Goal: Information Seeking & Learning: Check status

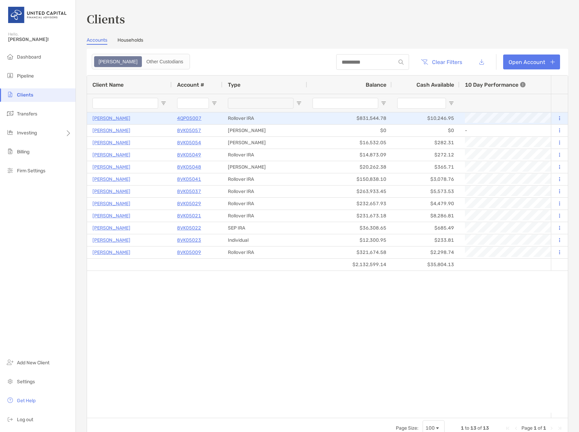
click at [107, 119] on p "[PERSON_NAME]" at bounding box center [111, 118] width 38 height 8
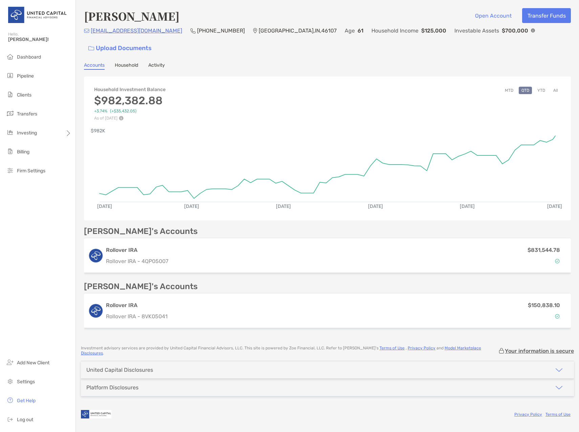
click at [540, 87] on button "YTD" at bounding box center [541, 90] width 13 height 7
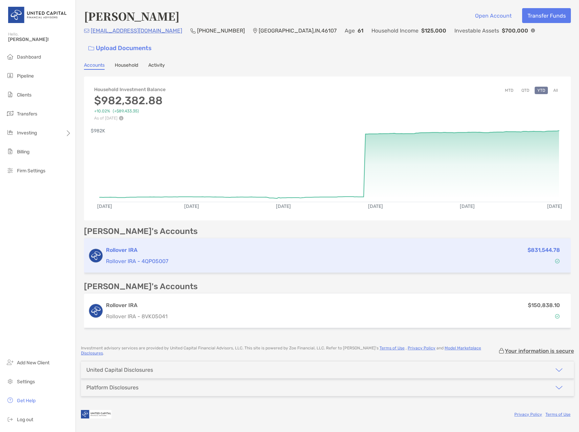
click at [106, 246] on h3 "Rollover IRA" at bounding box center [269, 250] width 327 height 8
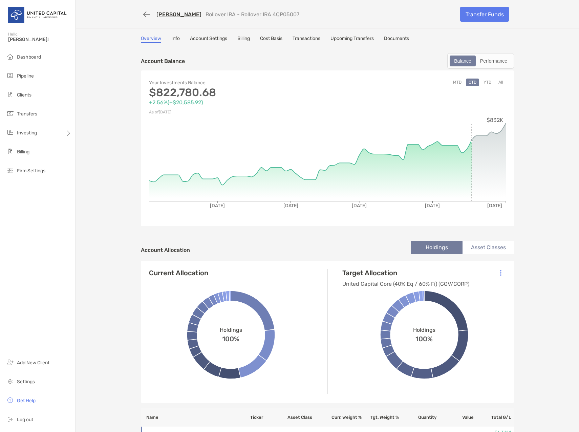
click at [487, 81] on button "YTD" at bounding box center [487, 82] width 13 height 7
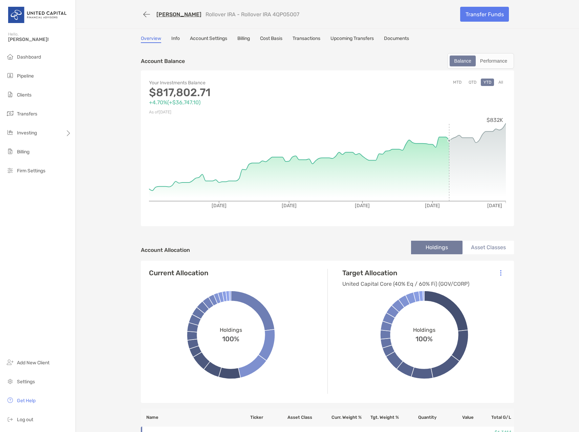
click at [499, 81] on button "All" at bounding box center [501, 82] width 10 height 7
click at [486, 250] on li "Asset Classes" at bounding box center [487, 248] width 51 height 14
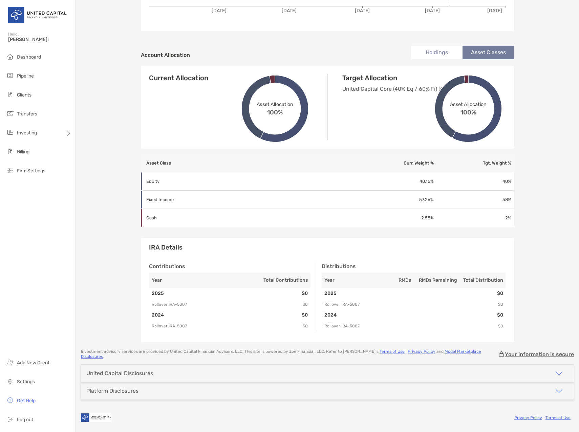
scroll to position [191, 0]
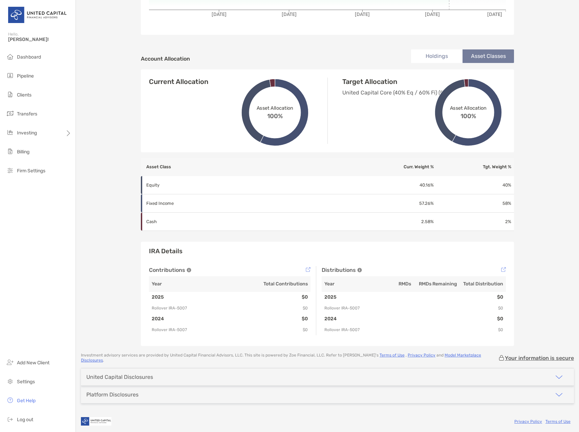
click at [437, 285] on th "RMDs Remaining" at bounding box center [437, 284] width 46 height 16
click at [394, 284] on th "RMDs" at bounding box center [391, 284] width 46 height 16
click at [397, 284] on th "RMDs" at bounding box center [391, 284] width 46 height 16
click at [429, 286] on th "RMDs Remaining" at bounding box center [437, 284] width 46 height 16
click at [466, 282] on th "Total Distribution" at bounding box center [483, 284] width 46 height 16
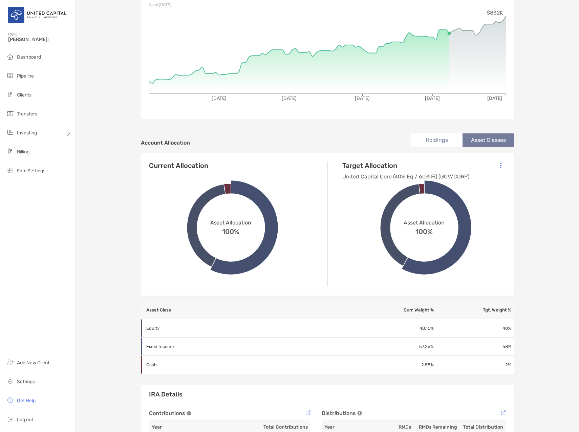
scroll to position [0, 0]
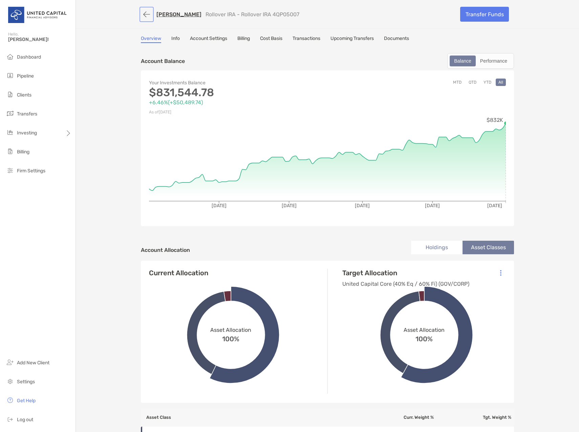
click at [145, 15] on button "button" at bounding box center [147, 14] width 12 height 13
